Goal: Information Seeking & Learning: Check status

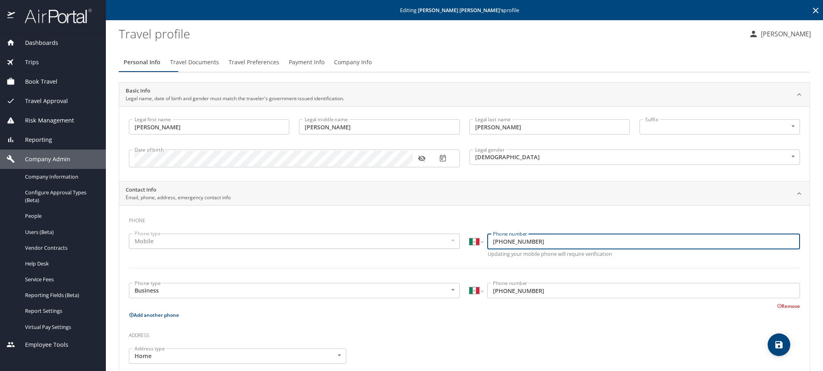
select select "MX"
click at [811, 10] on icon at bounding box center [816, 11] width 10 height 10
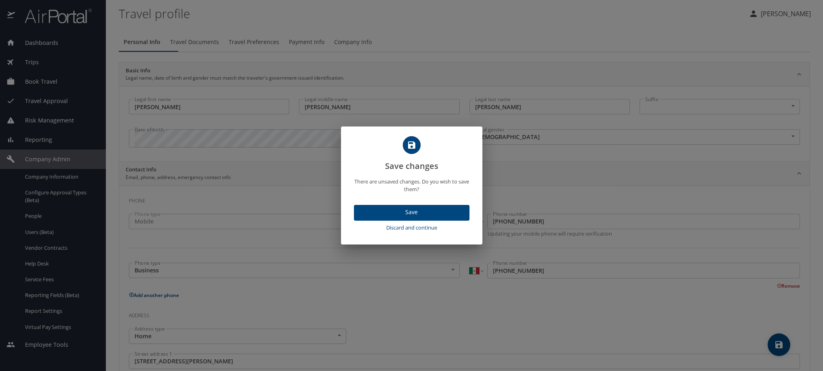
click at [425, 217] on span "Save" at bounding box center [411, 212] width 103 height 10
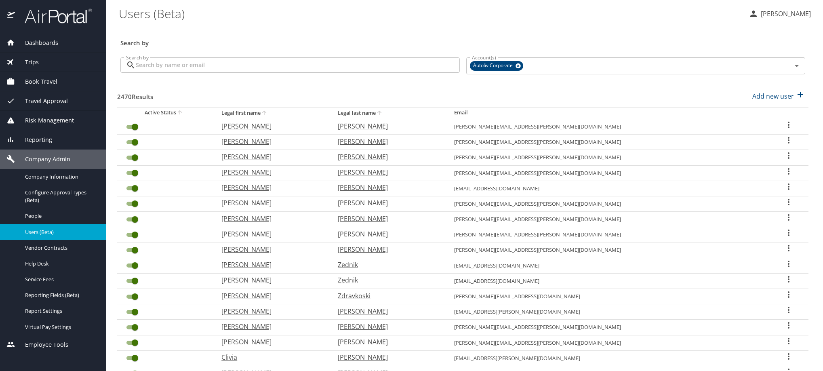
click at [254, 68] on input "Search by" at bounding box center [298, 64] width 324 height 15
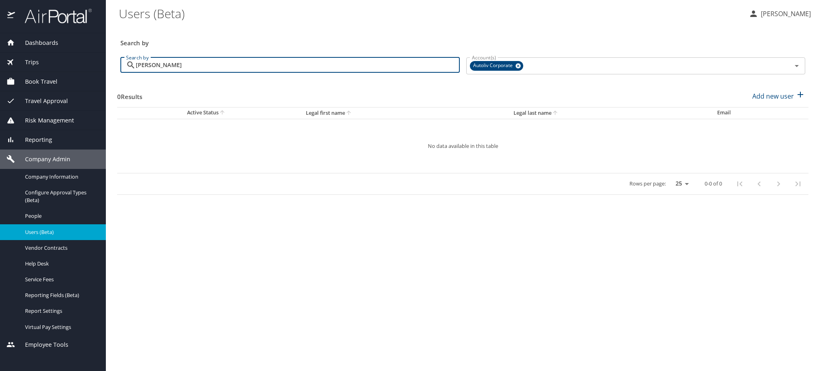
drag, startPoint x: 336, startPoint y: 73, endPoint x: 111, endPoint y: 91, distance: 225.6
click at [111, 91] on main "Users (Beta) SUSANA RAYAS GARCIA Search by Search by enriquez Search by Account…" at bounding box center [464, 185] width 717 height 371
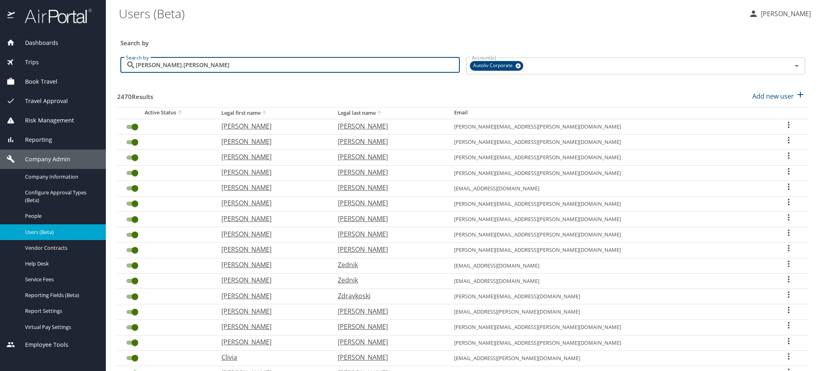
type input "alan.cano"
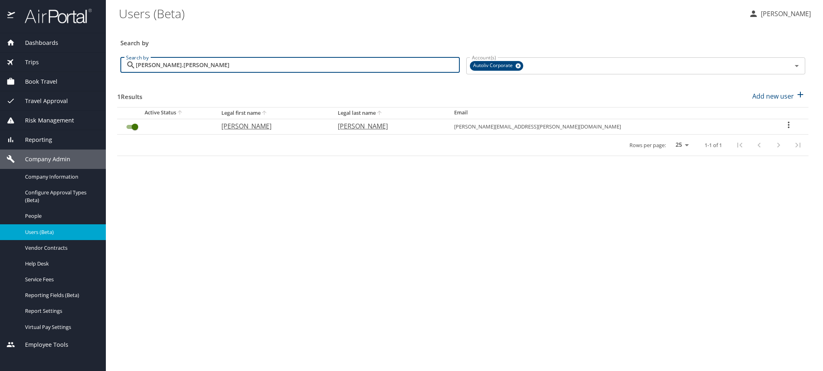
click at [438, 131] on p "Cano Sanchez" at bounding box center [388, 126] width 100 height 10
select select "US"
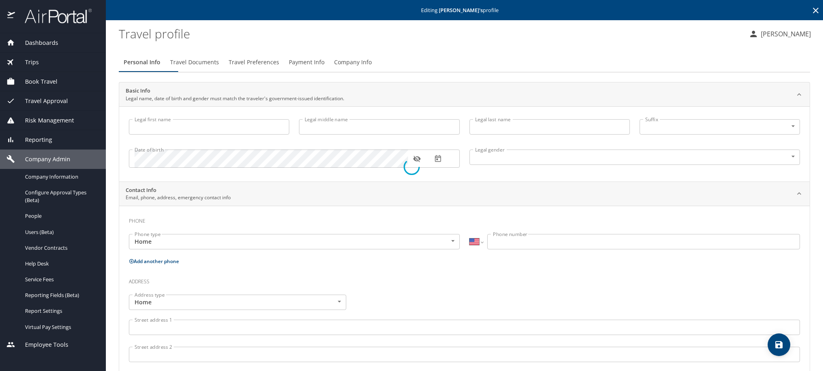
click at [342, 47] on div at bounding box center [411, 167] width 823 height 408
type input "Alan"
type input "Rene"
type input "Cano Sanchez"
type input "Male"
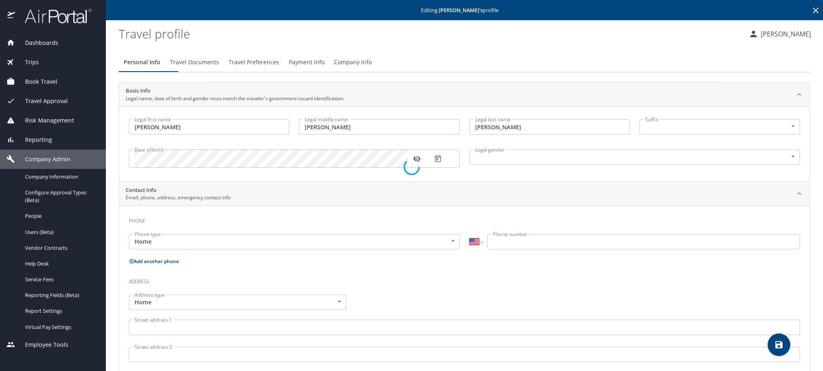
type input "Jovanna"
type input "Irineo Gonzalez"
select select "MX"
type input "833 851 2488"
type input "jovanna_glez@hotmail.com"
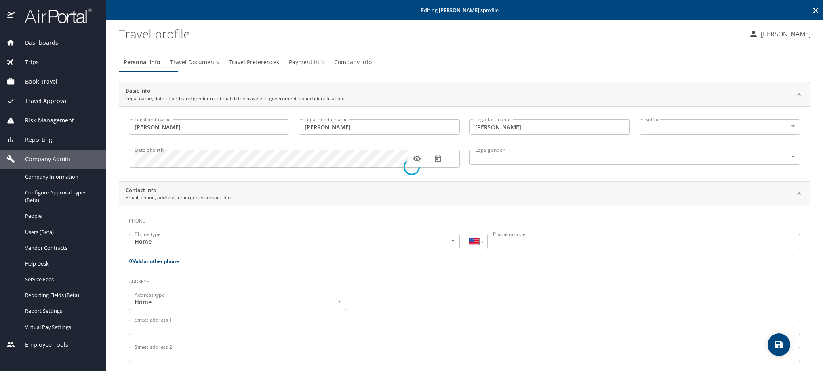
select select "MX"
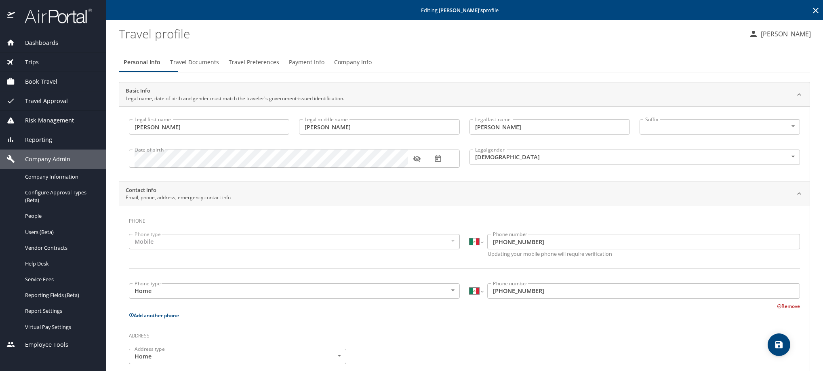
click at [324, 67] on span "Payment Info" at bounding box center [307, 62] width 36 height 10
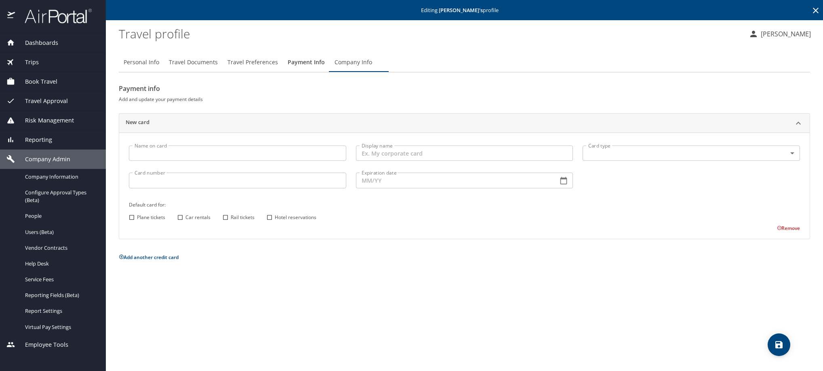
click at [813, 12] on icon at bounding box center [816, 11] width 6 height 6
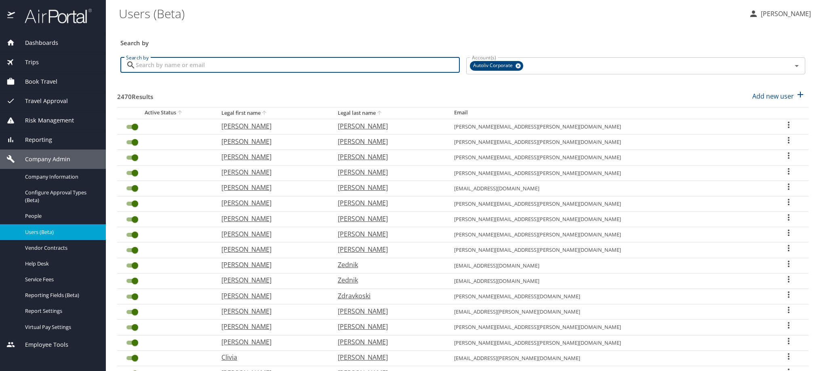
click at [261, 73] on input "Search by" at bounding box center [298, 64] width 324 height 15
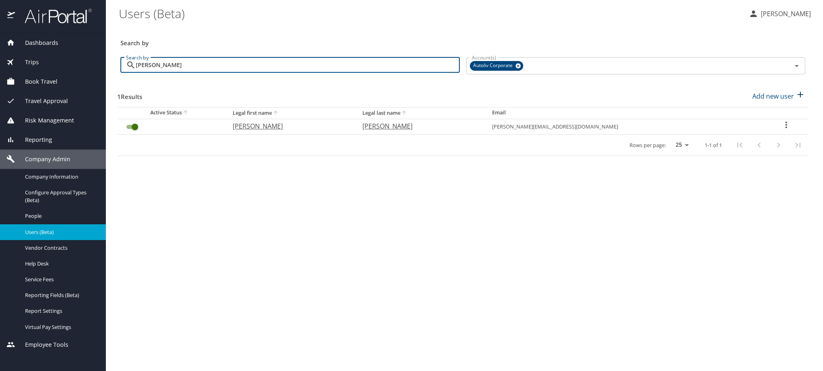
type input "enriquez"
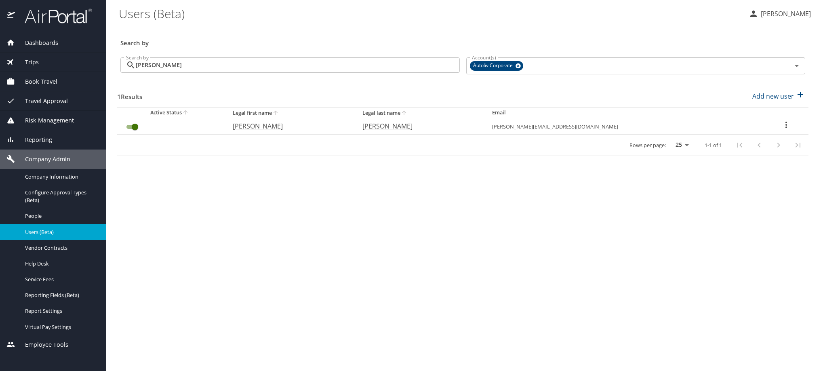
click at [781, 130] on icon "User Search Table" at bounding box center [786, 125] width 10 height 10
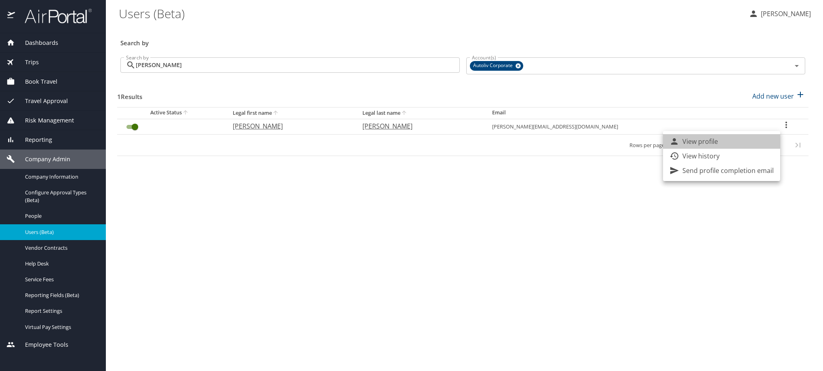
click at [766, 143] on li "View profile" at bounding box center [721, 141] width 117 height 15
select select "US"
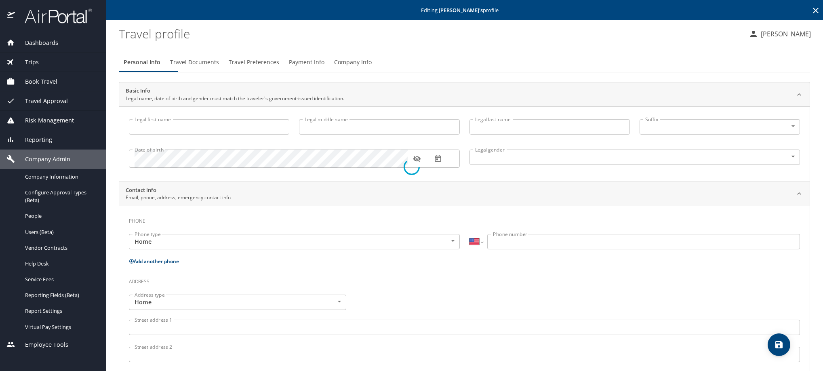
type input "Alejandra"
type input "Lizeth"
type input "Enriquez Padron"
type input "Female"
select select "MX"
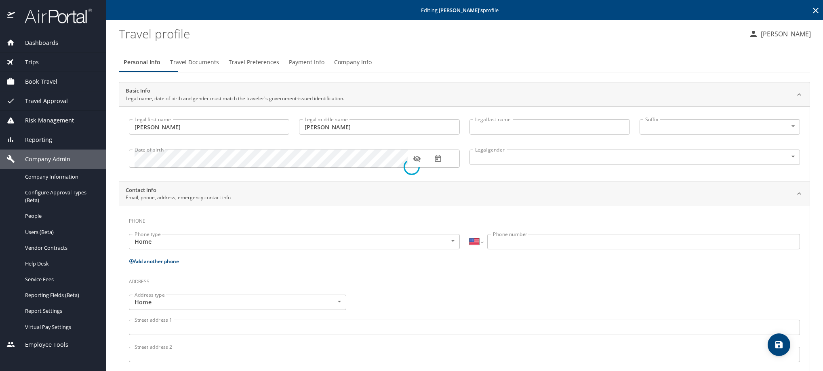
select select "MX"
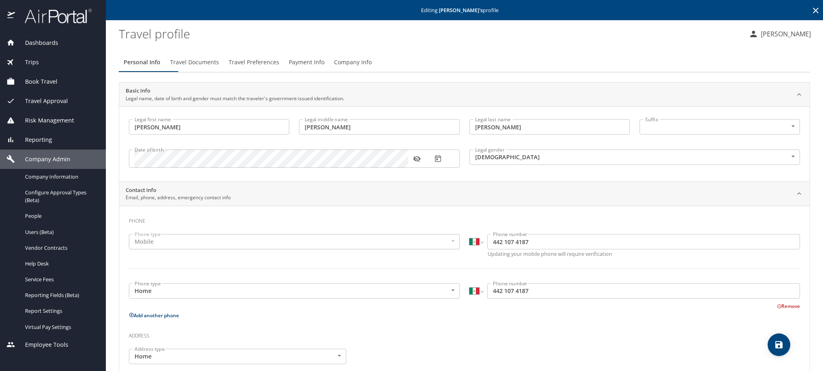
click at [324, 67] on span "Payment Info" at bounding box center [307, 62] width 36 height 10
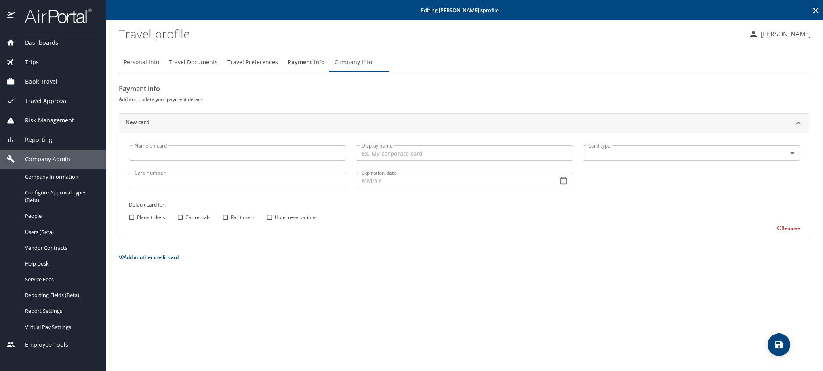
click at [815, 11] on icon at bounding box center [816, 11] width 6 height 6
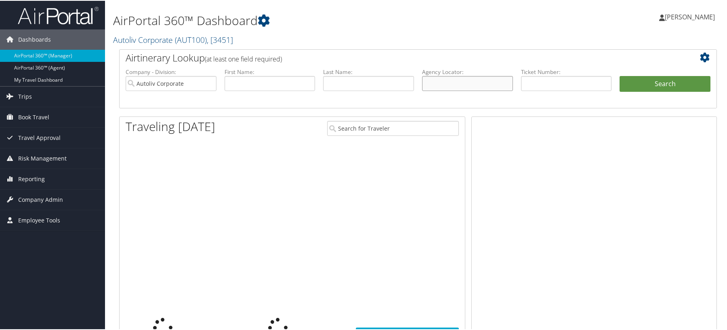
click at [487, 90] on input "text" at bounding box center [467, 82] width 91 height 15
paste input "DN233B"
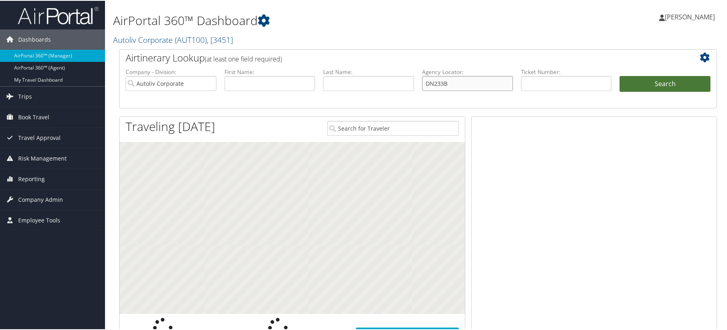
type input "DN233B"
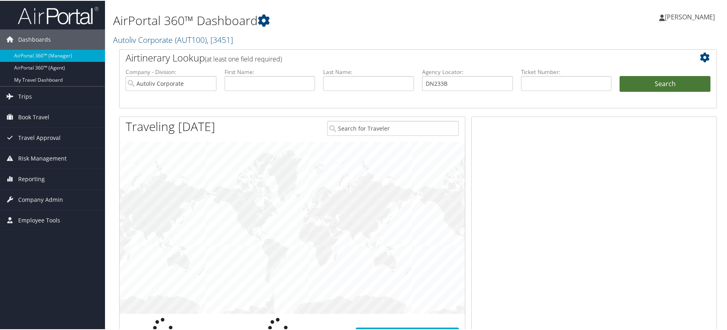
drag, startPoint x: 678, startPoint y: 113, endPoint x: 623, endPoint y: 113, distance: 55.7
click at [678, 91] on button "Search" at bounding box center [665, 83] width 91 height 16
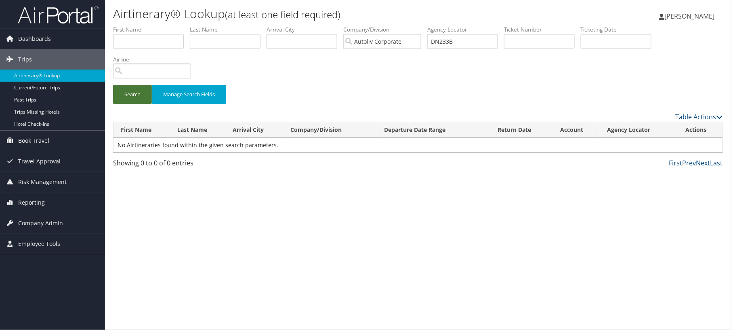
click at [139, 104] on button "Search" at bounding box center [132, 94] width 39 height 19
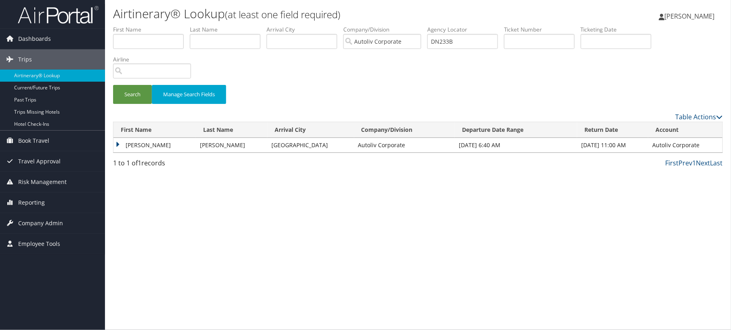
click at [139, 152] on td "ALAN RENE" at bounding box center [154, 145] width 82 height 15
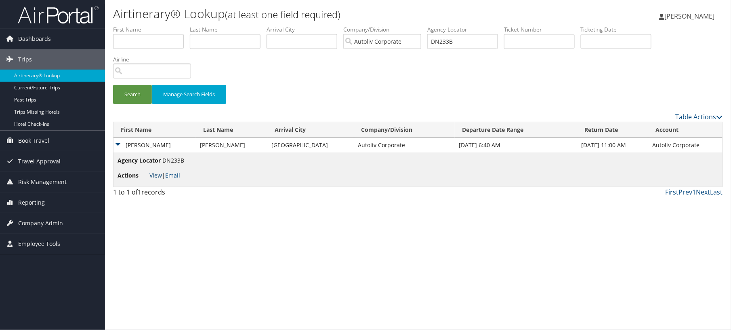
click at [158, 179] on link "View" at bounding box center [155, 175] width 13 height 8
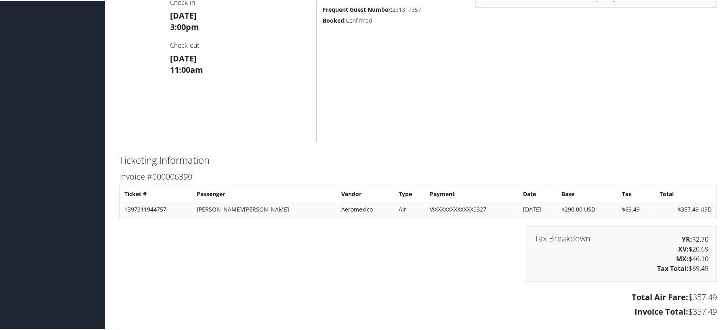
scroll to position [935, 0]
